Goal: Task Accomplishment & Management: Complete application form

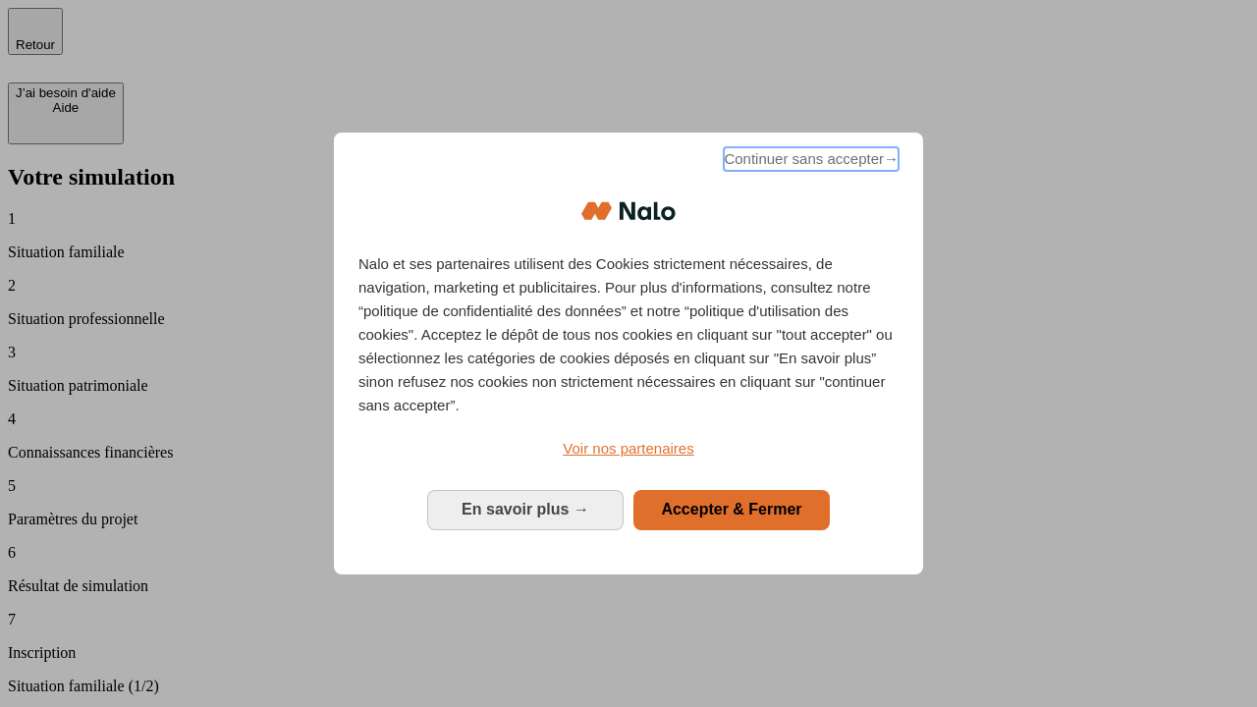
click at [809, 162] on span "Continuer sans accepter →" at bounding box center [811, 159] width 175 height 24
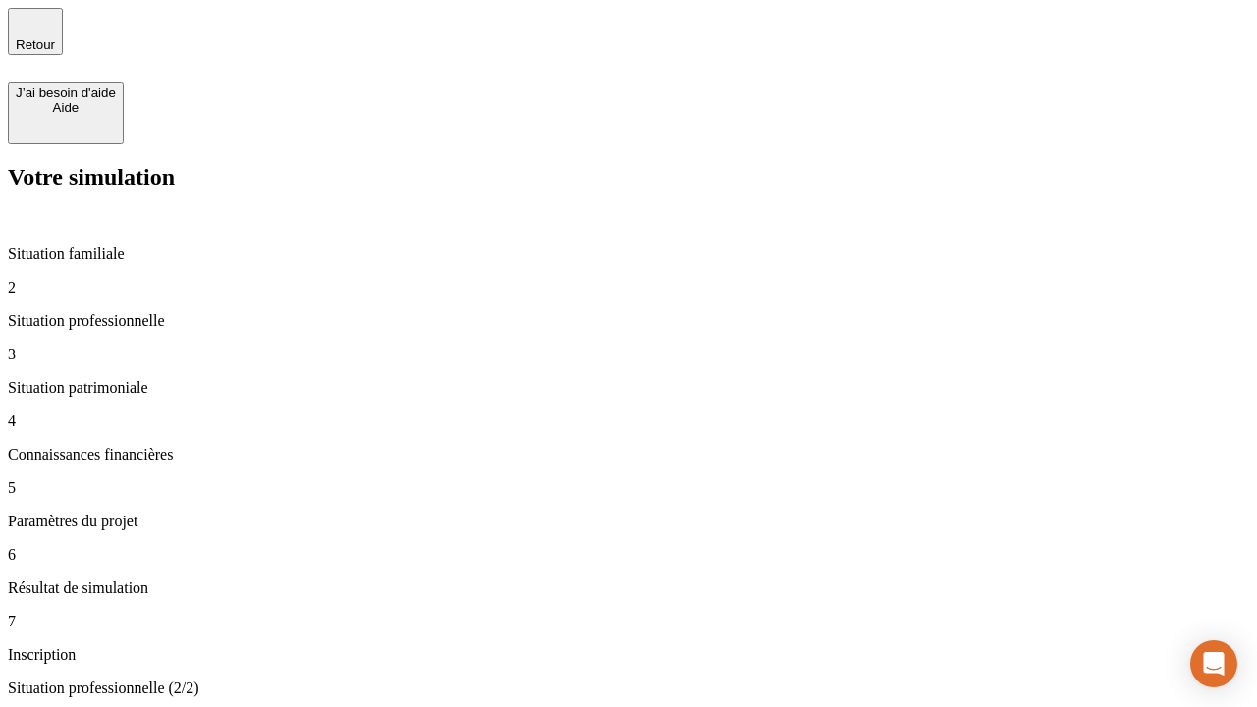
type input "30 000"
type input "1 000"
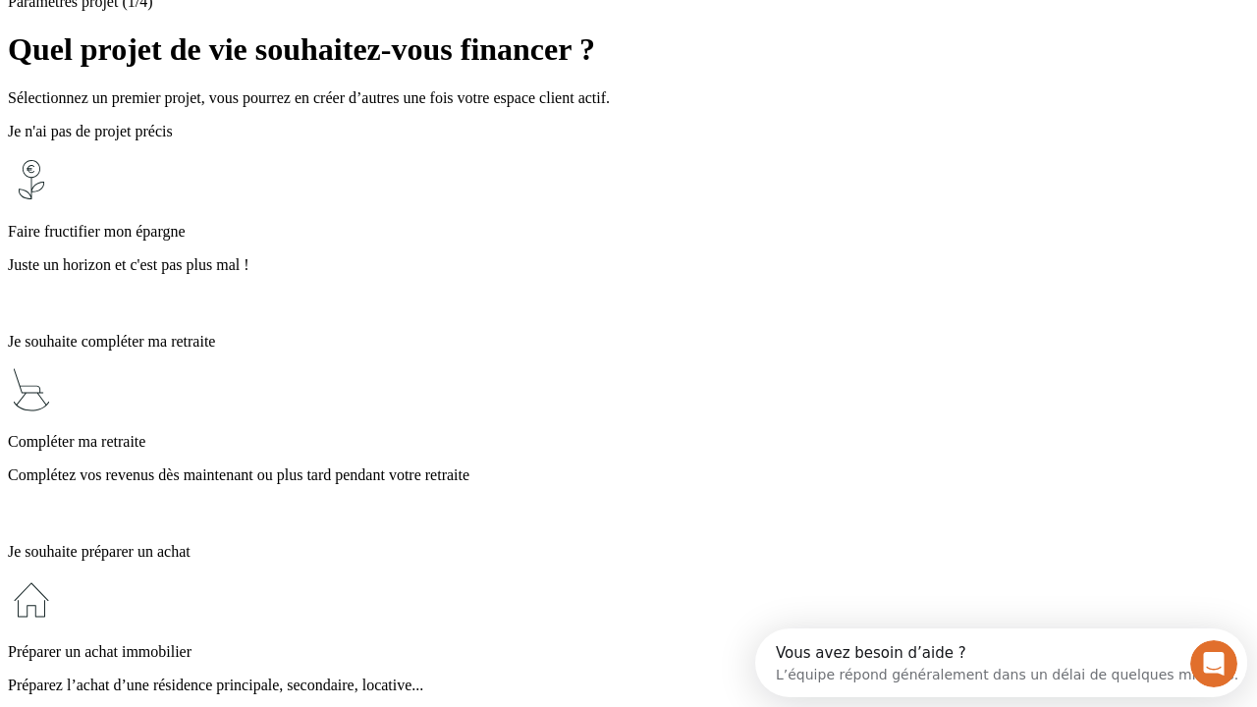
scroll to position [37, 0]
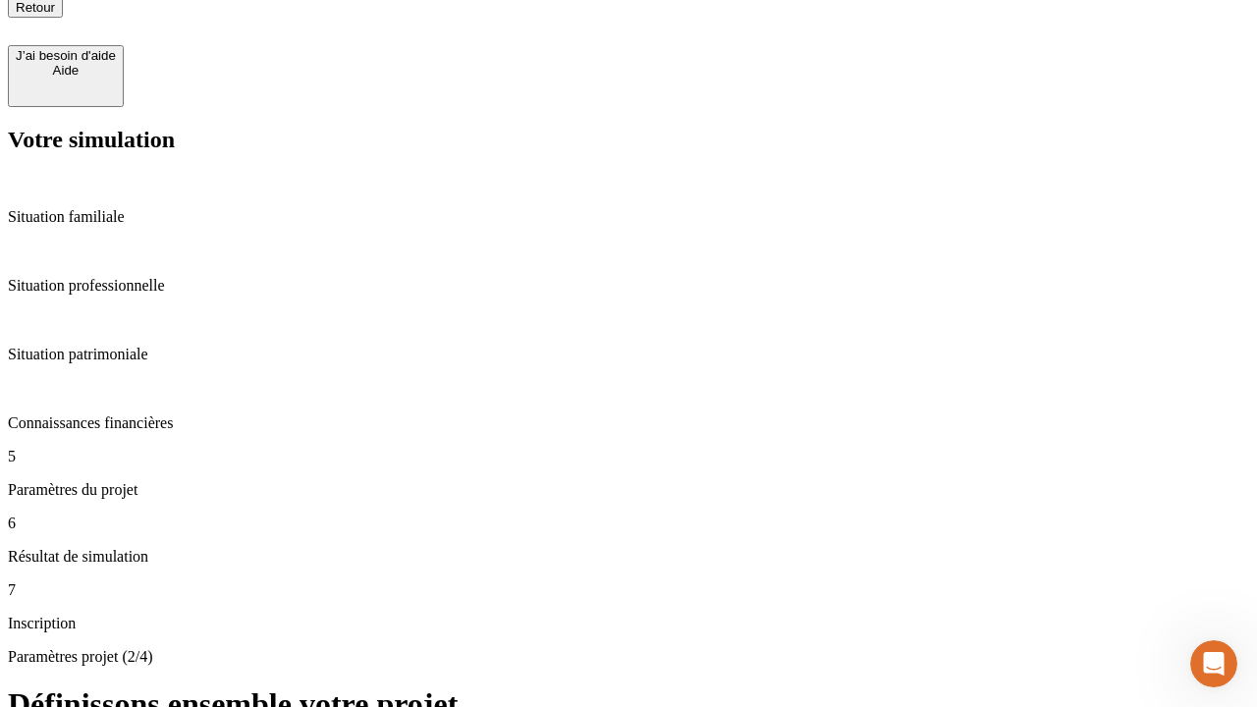
scroll to position [20, 0]
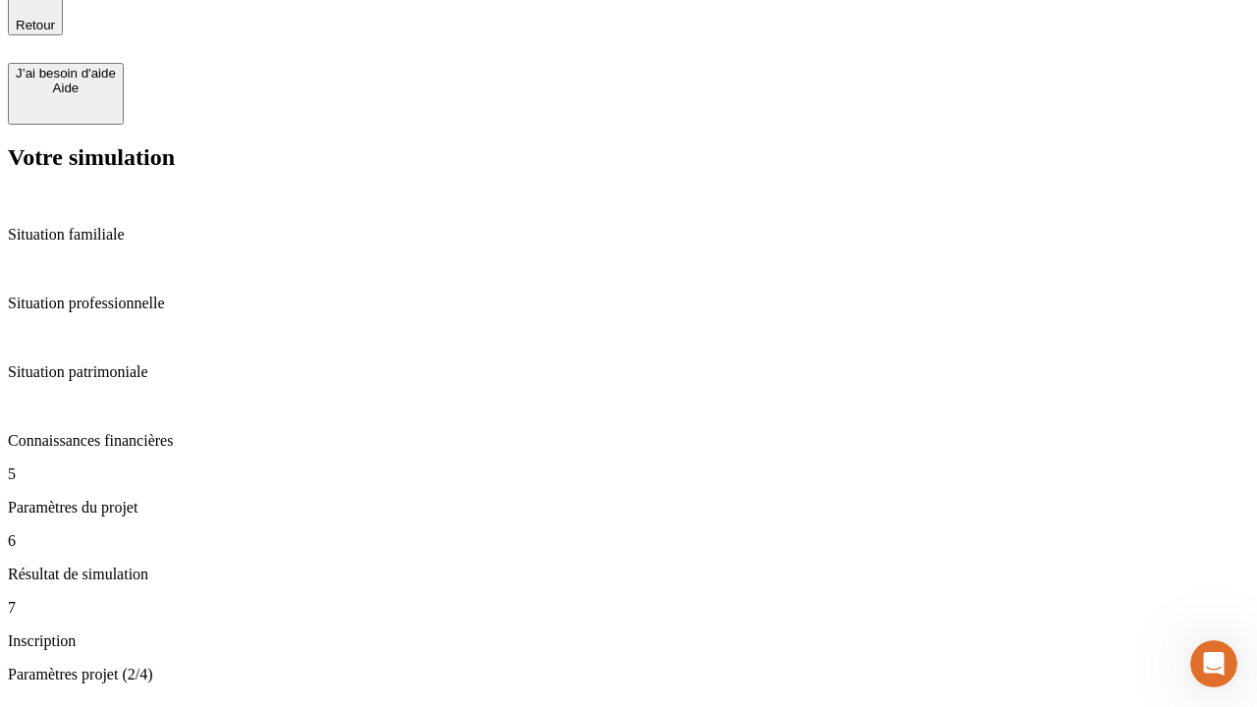
type input "65"
type input "5 000"
type input "640"
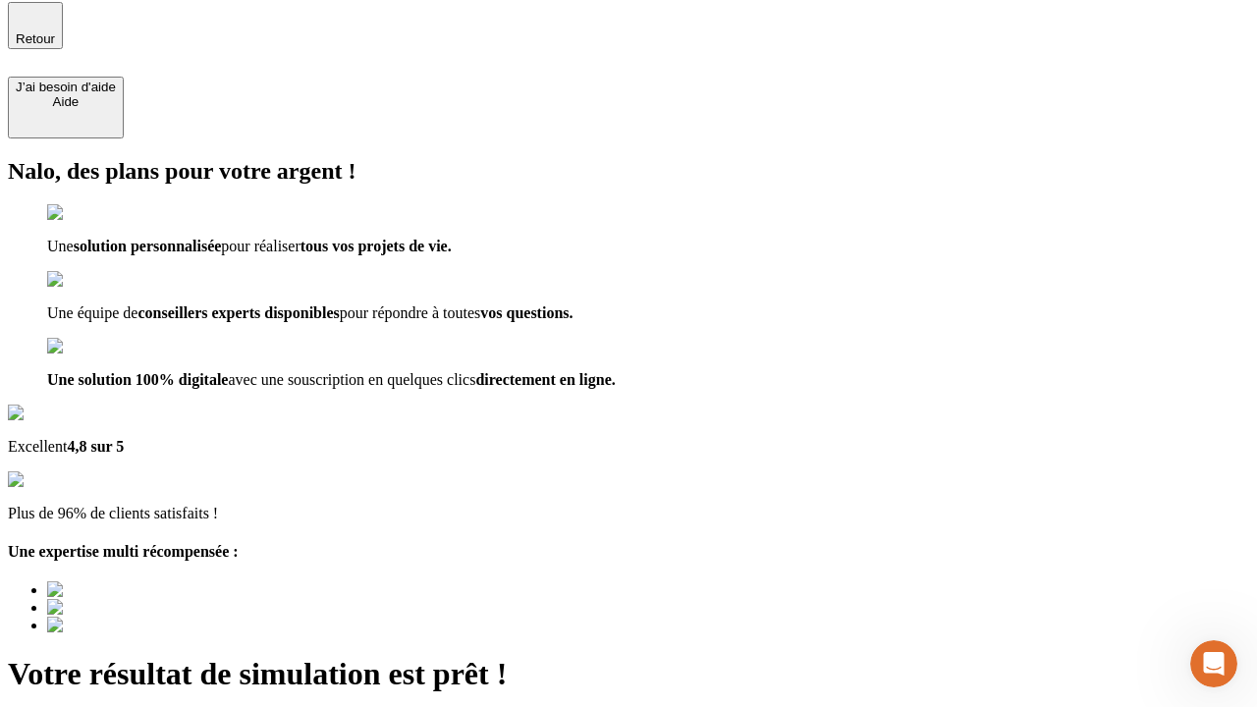
type input "[EMAIL_ADDRESS][DOMAIN_NAME]"
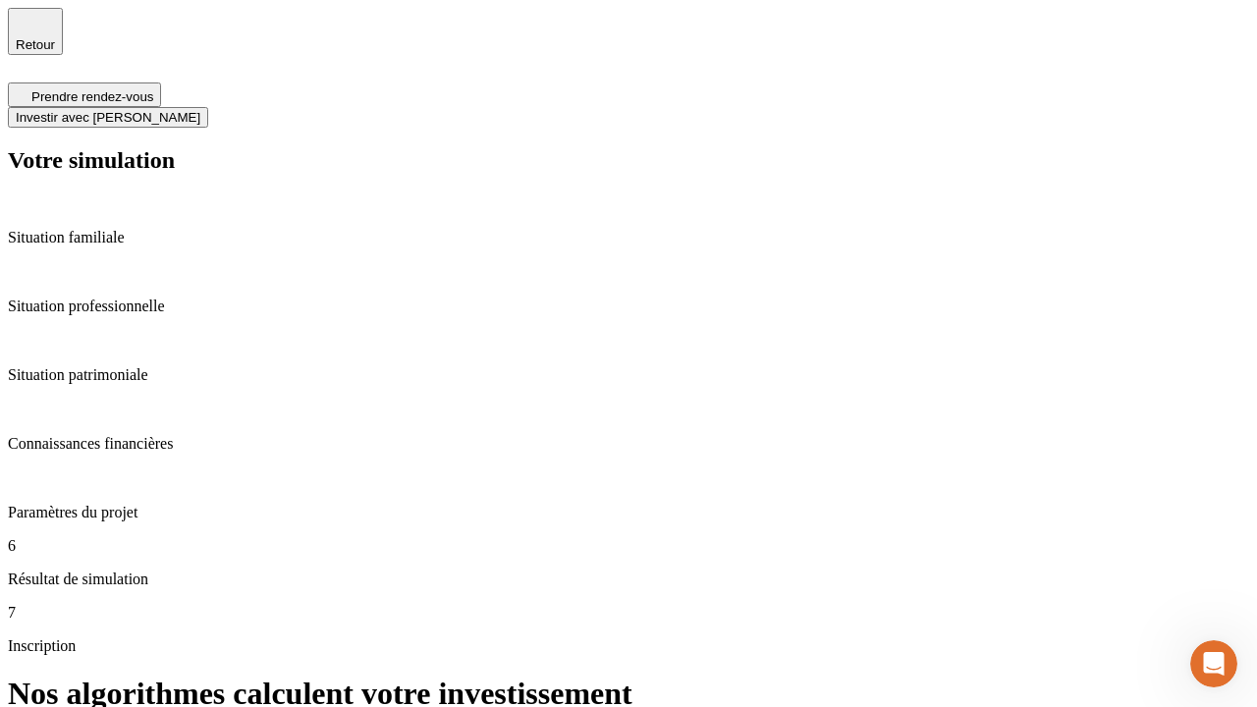
scroll to position [8, 0]
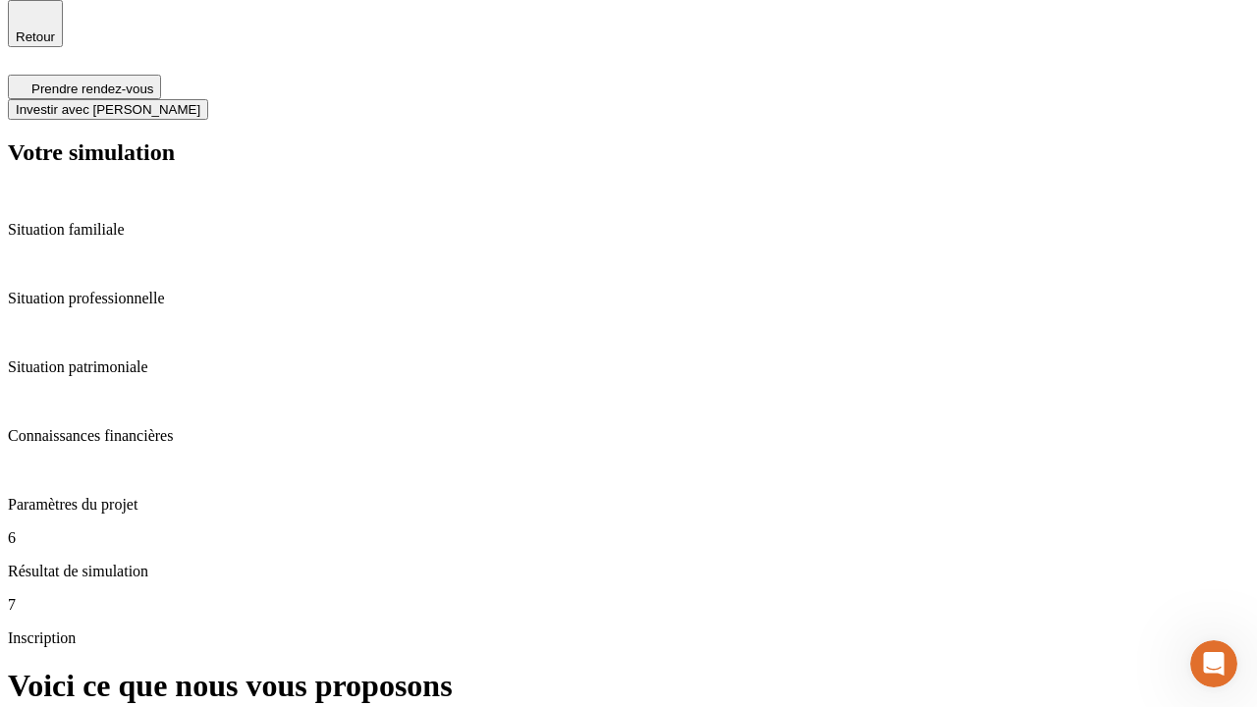
click at [200, 102] on span "Investir avec [PERSON_NAME]" at bounding box center [108, 109] width 185 height 15
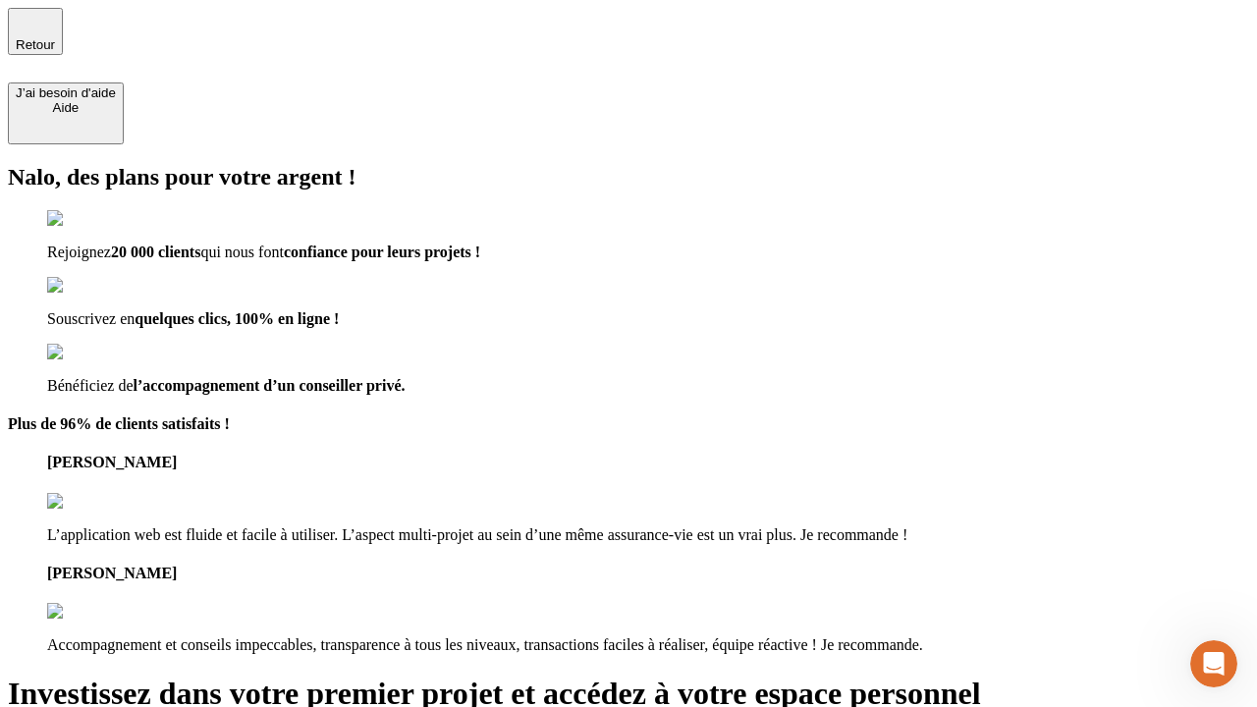
type input "[EMAIL_ADDRESS][DOMAIN_NAME]"
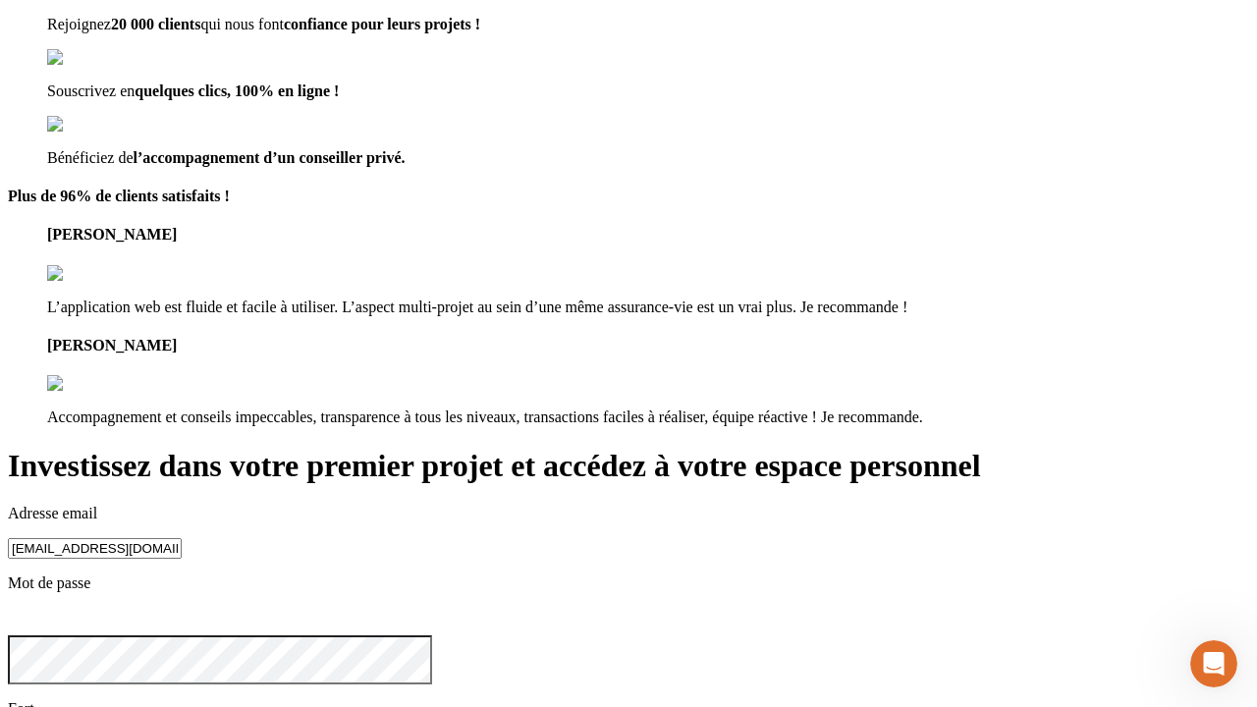
scroll to position [22, 0]
